Goal: Task Accomplishment & Management: Manage account settings

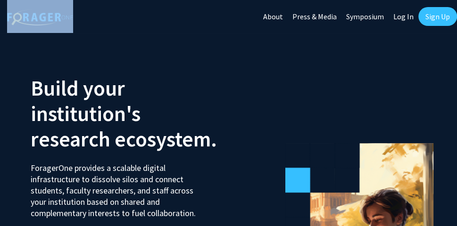
drag, startPoint x: 179, startPoint y: 10, endPoint x: 147, endPoint y: 5, distance: 32.9
click at [147, 5] on div "Skip navigation About Press & Media Symposium Log In Sign Up" at bounding box center [228, 16] width 457 height 33
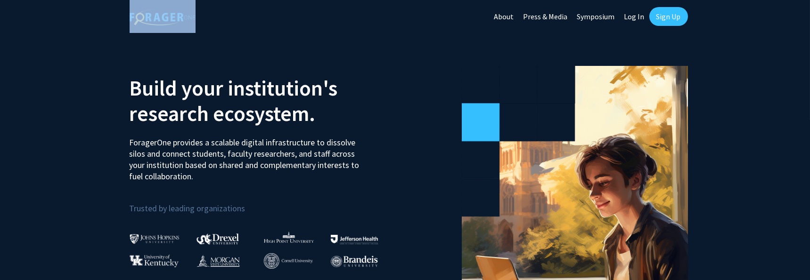
click at [636, 13] on link "Log In" at bounding box center [635, 16] width 30 height 33
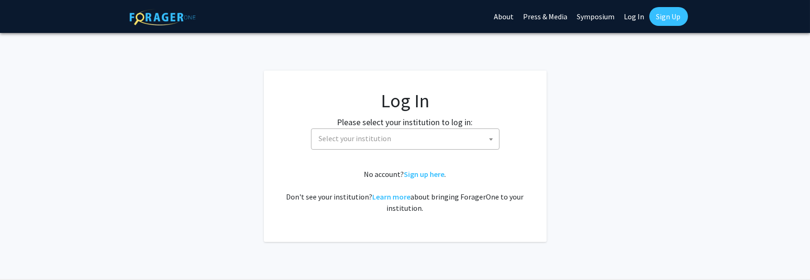
click at [489, 138] on span at bounding box center [491, 139] width 9 height 21
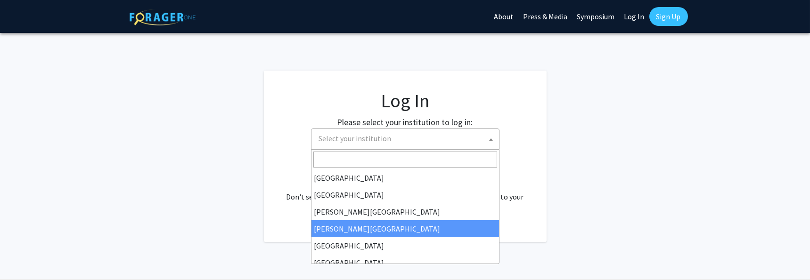
select select "27"
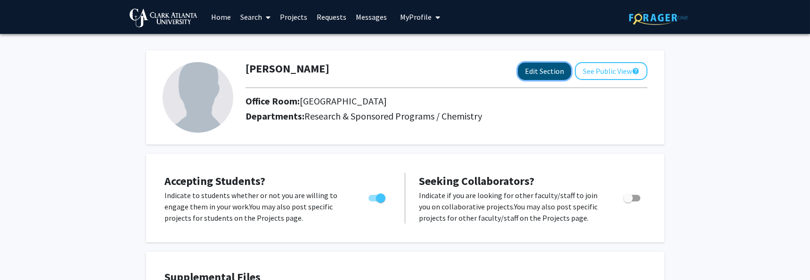
click at [537, 69] on button "Edit Section" at bounding box center [544, 71] width 53 height 17
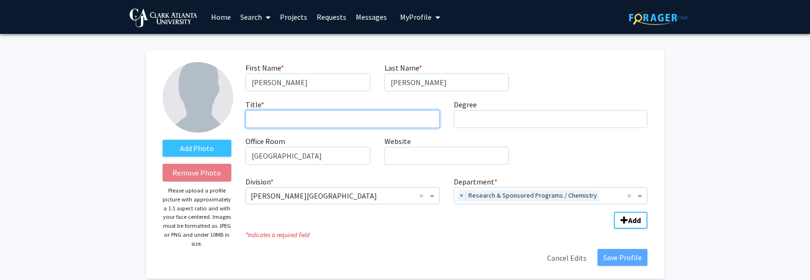
click at [280, 113] on input "Title * required" at bounding box center [343, 119] width 194 height 18
type input "Professor of Chemistry"
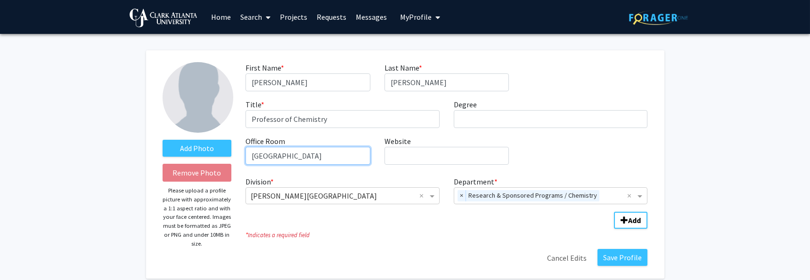
drag, startPoint x: 266, startPoint y: 154, endPoint x: 251, endPoint y: 156, distance: 15.2
click at [251, 156] on input "[GEOGRAPHIC_DATA]" at bounding box center [308, 156] width 124 height 18
type input "[GEOGRAPHIC_DATA]"
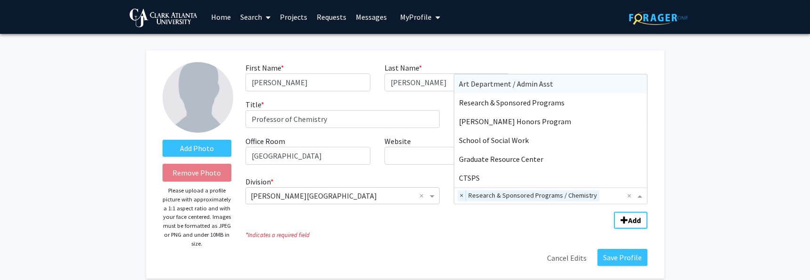
click at [637, 195] on span "Department" at bounding box center [641, 195] width 12 height 11
click at [492, 85] on span "Art Department / Admin Asst" at bounding box center [506, 83] width 94 height 9
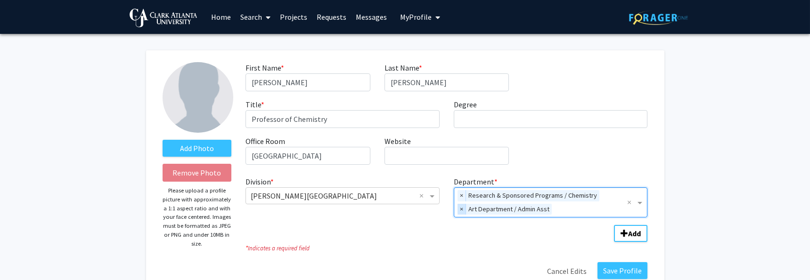
click at [462, 207] on span "×" at bounding box center [462, 209] width 8 height 11
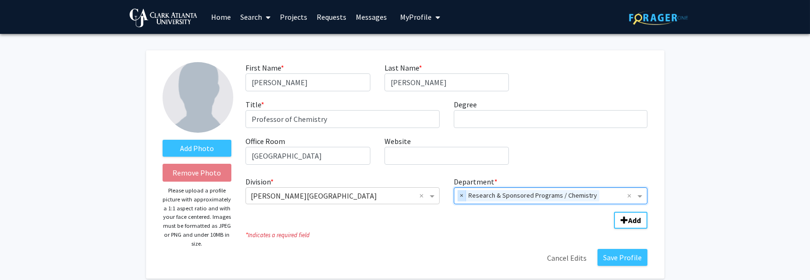
click at [462, 197] on span "×" at bounding box center [462, 195] width 8 height 11
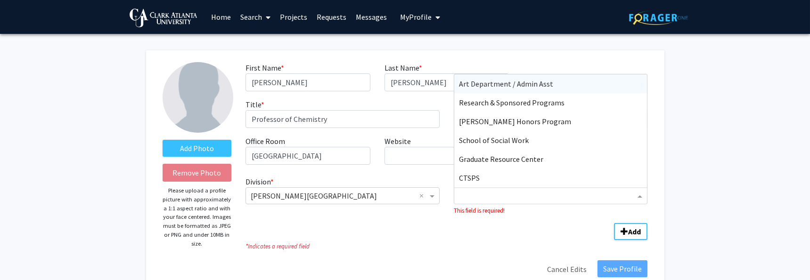
click at [641, 196] on span "Department" at bounding box center [641, 195] width 12 height 11
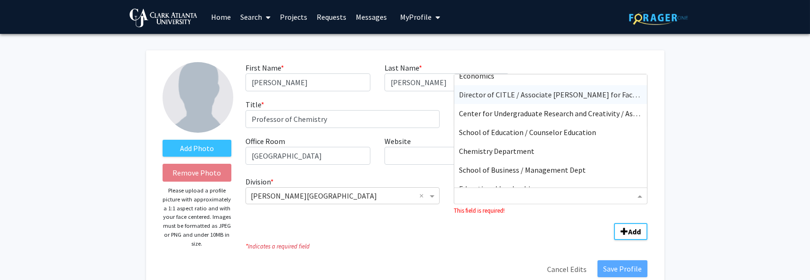
scroll to position [613, 0]
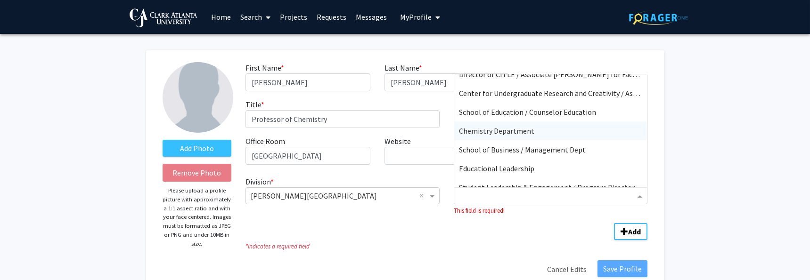
click at [508, 126] on span "Chemistry Department" at bounding box center [496, 130] width 75 height 9
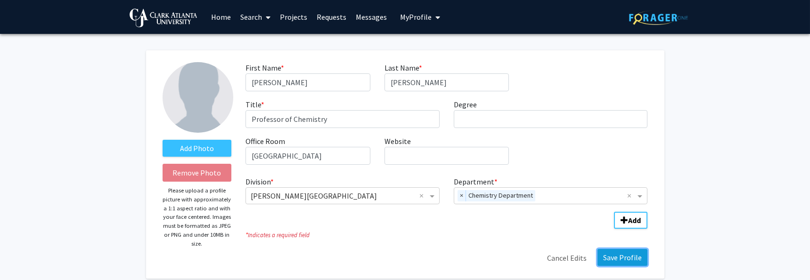
click at [614, 255] on button "Save Profile" at bounding box center [623, 257] width 50 height 17
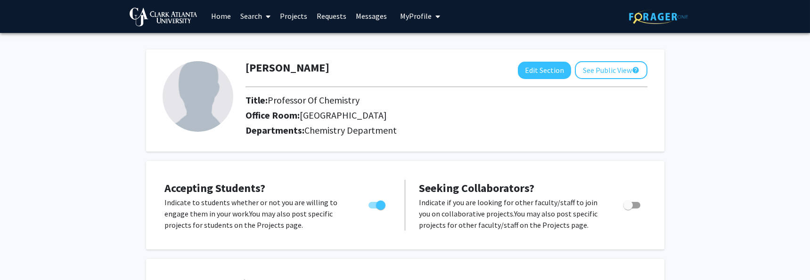
scroll to position [0, 0]
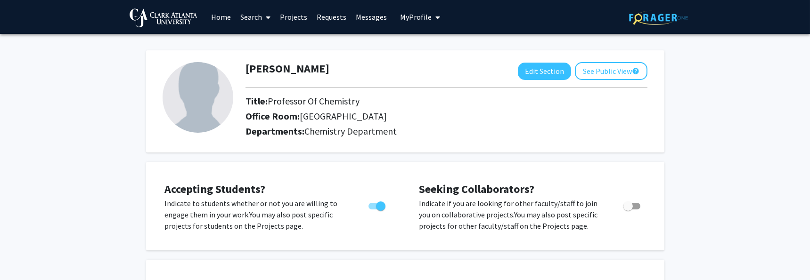
click at [297, 18] on link "Projects" at bounding box center [293, 16] width 37 height 33
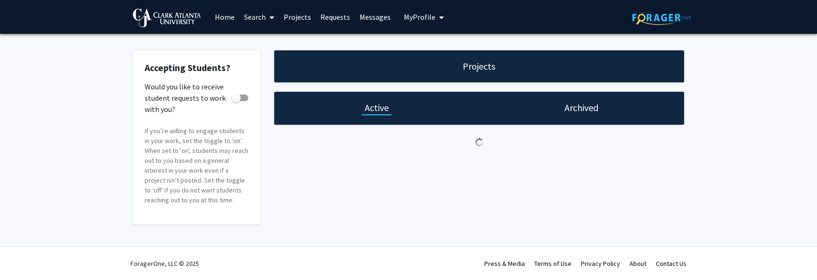
checkbox input "true"
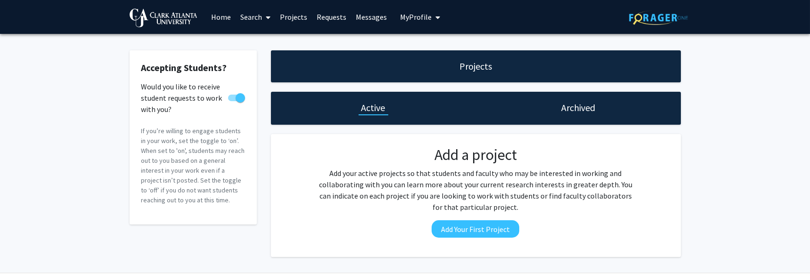
click at [256, 18] on link "Search" at bounding box center [256, 16] width 40 height 33
click at [214, 16] on link "Home" at bounding box center [220, 16] width 29 height 33
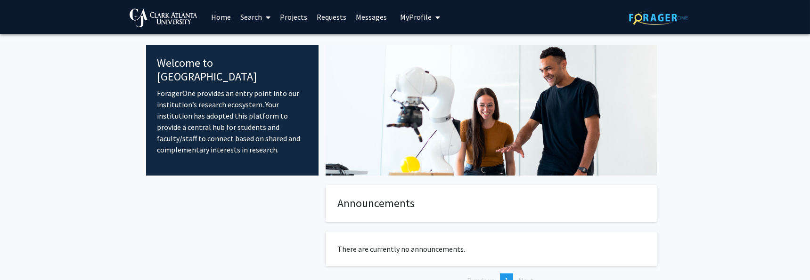
click at [412, 17] on span "My Profile" at bounding box center [416, 16] width 32 height 9
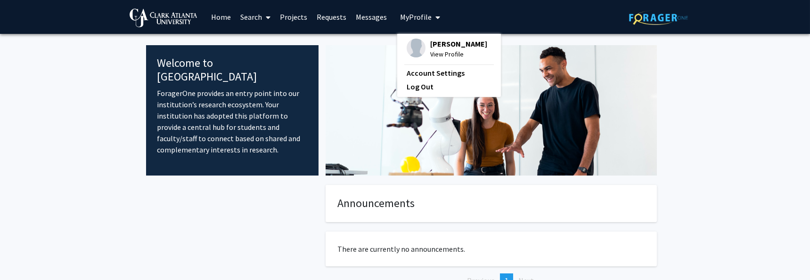
click at [437, 48] on span "[PERSON_NAME]" at bounding box center [458, 44] width 57 height 10
